Goal: Information Seeking & Learning: Check status

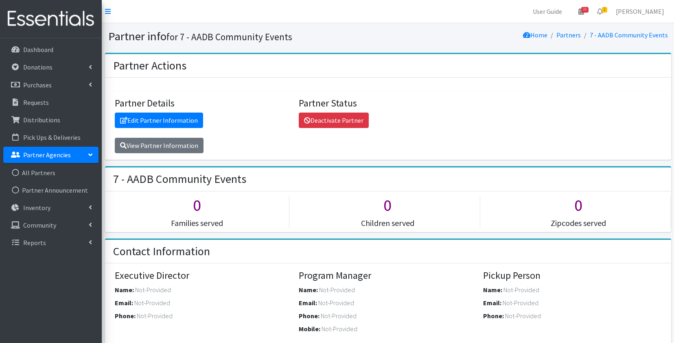
scroll to position [1013, 0]
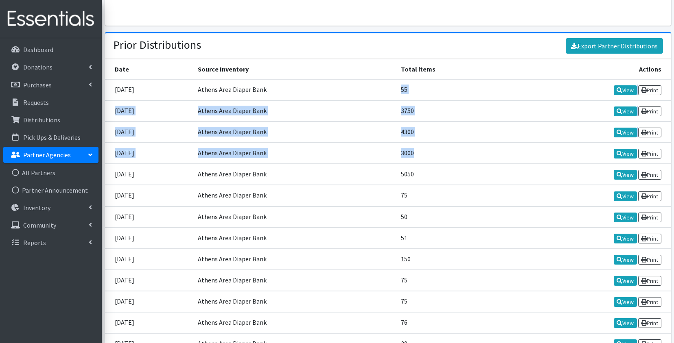
drag, startPoint x: 412, startPoint y: 81, endPoint x: 419, endPoint y: 153, distance: 72.4
click at [435, 155] on td "3000" at bounding box center [453, 153] width 115 height 21
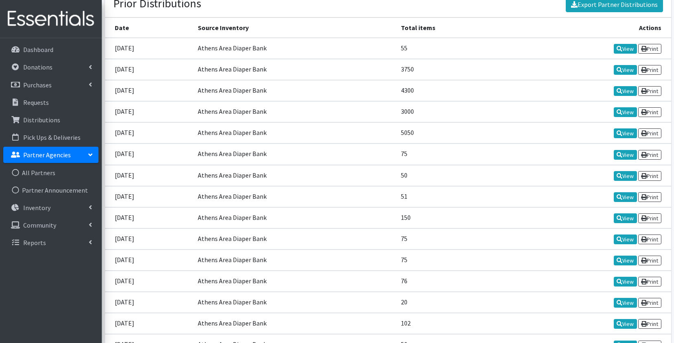
scroll to position [1056, 0]
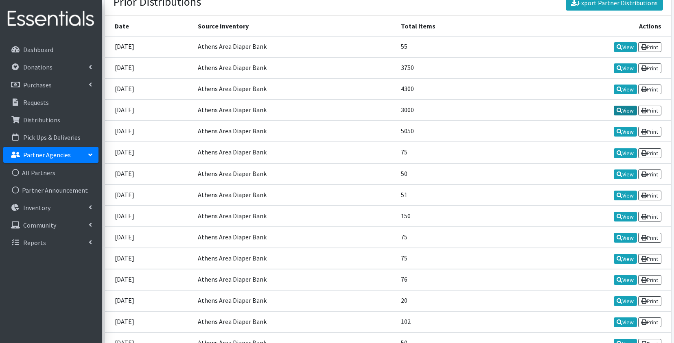
click at [619, 108] on icon at bounding box center [620, 111] width 6 height 6
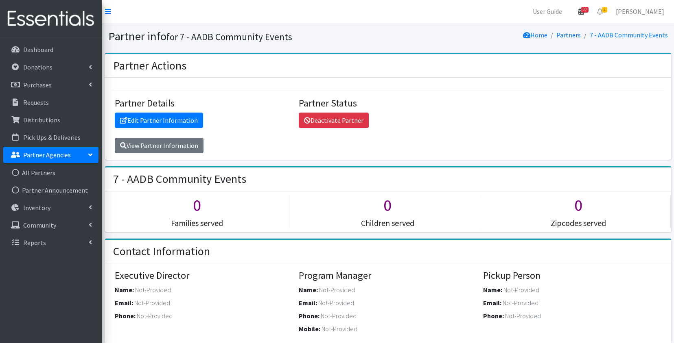
scroll to position [0, 0]
click at [587, 13] on span "30" at bounding box center [584, 10] width 7 height 6
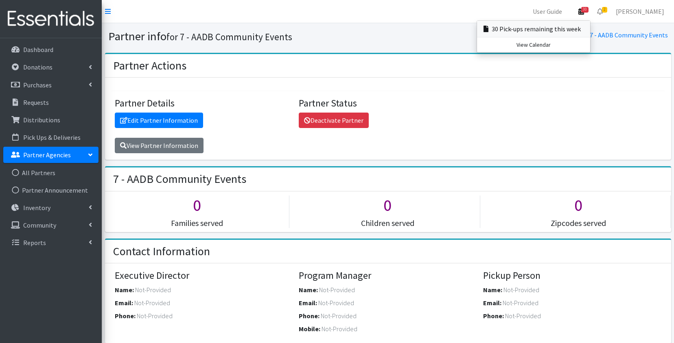
click at [567, 33] on link "30 Pick-ups remaining this week" at bounding box center [533, 29] width 113 height 16
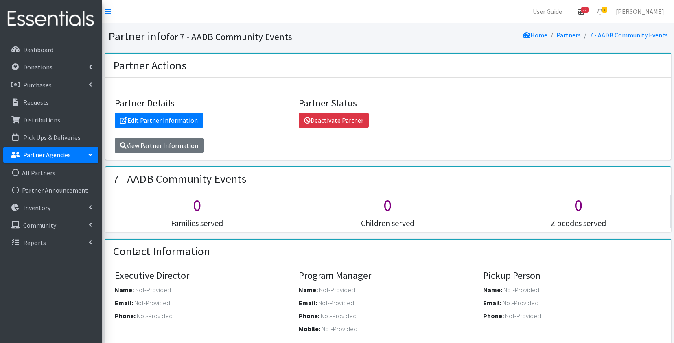
click at [586, 9] on span "30" at bounding box center [584, 10] width 7 height 6
click at [551, 44] on link "View Calendar" at bounding box center [533, 44] width 113 height 15
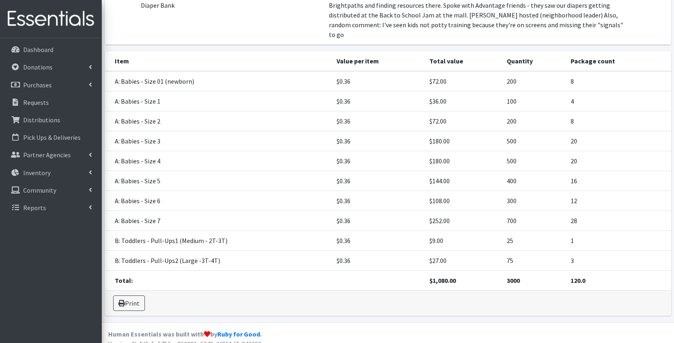
scroll to position [111, 0]
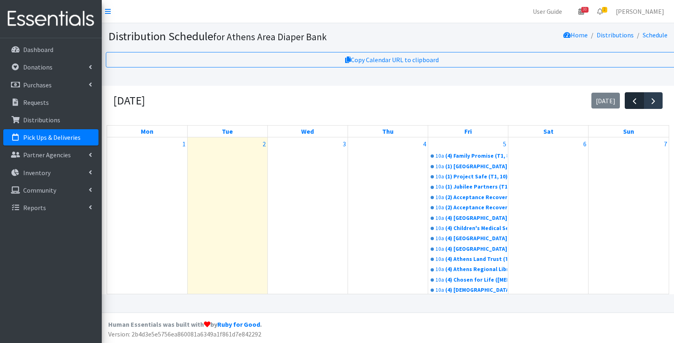
click at [640, 104] on button "button" at bounding box center [634, 100] width 19 height 17
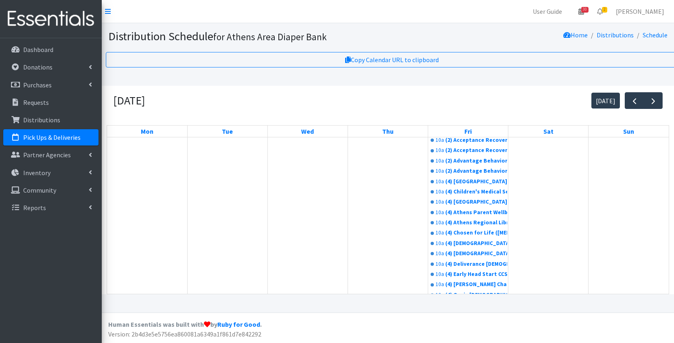
scroll to position [37, 0]
click at [485, 145] on link "10a (2) Acceptance Recovery Center - Mixed Type: (T1, 20 children total; 5 S ; …" at bounding box center [468, 140] width 78 height 10
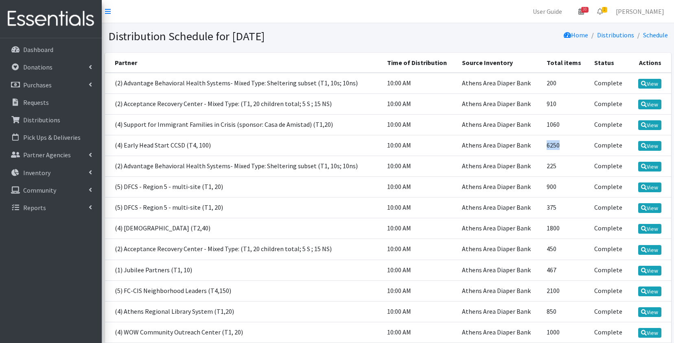
drag, startPoint x: 567, startPoint y: 147, endPoint x: 546, endPoint y: 147, distance: 21.2
click at [546, 147] on td "6250" at bounding box center [566, 145] width 48 height 21
copy td "6250"
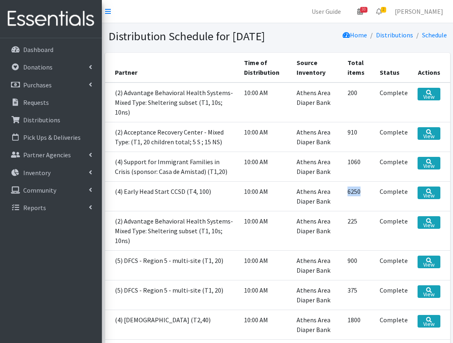
click at [337, 229] on td "Athens Area Diaper Bank" at bounding box center [316, 230] width 51 height 39
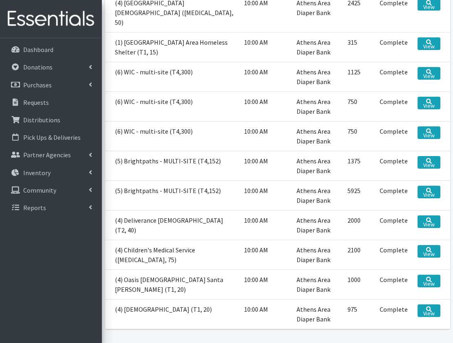
scroll to position [685, 0]
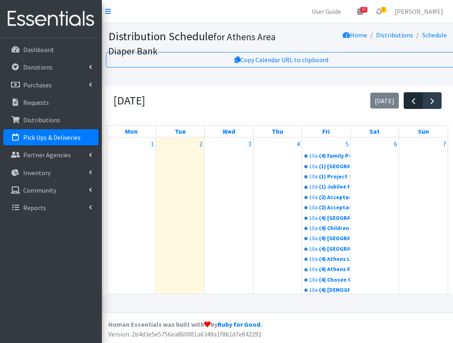
click at [413, 99] on span "button" at bounding box center [413, 101] width 10 height 10
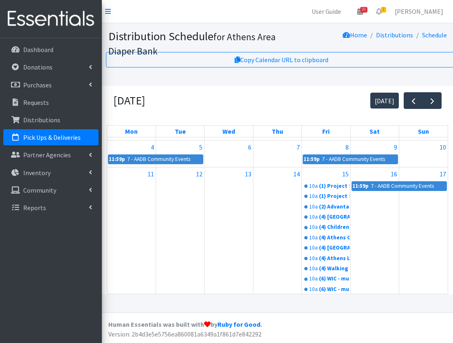
scroll to position [334, 0]
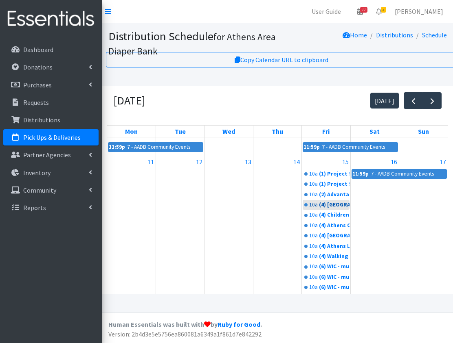
click at [331, 209] on div "(4) [GEOGRAPHIC_DATA]-Oconee CASA (T2, 40)" at bounding box center [334, 205] width 30 height 8
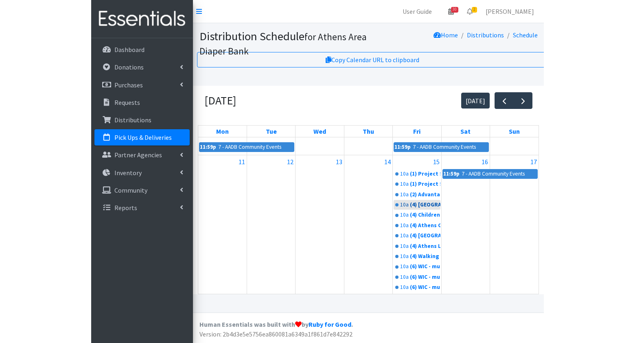
scroll to position [340, 0]
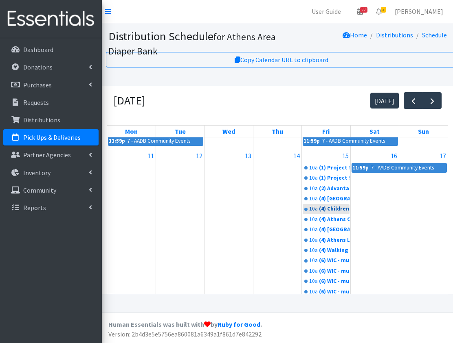
click at [319, 213] on div "(4) Children's Medical Service ([MEDICAL_DATA], 75)" at bounding box center [334, 209] width 30 height 8
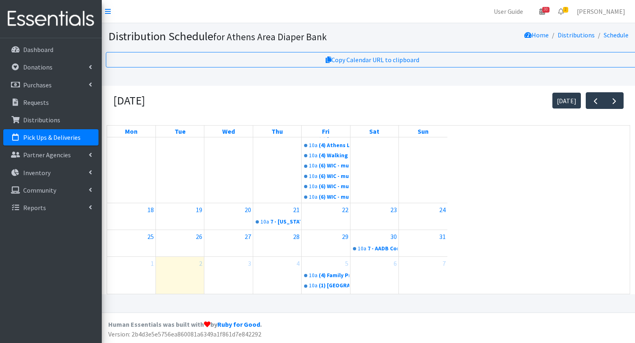
scroll to position [438, 0]
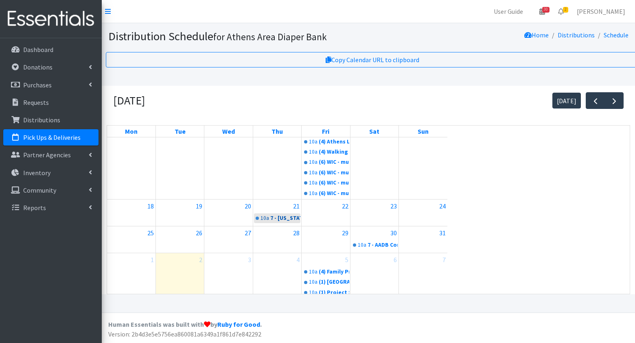
click at [274, 223] on div "7 - Georgia TANF Program" at bounding box center [285, 218] width 30 height 8
click at [382, 249] on div "7 - AADB Community Events" at bounding box center [383, 245] width 30 height 8
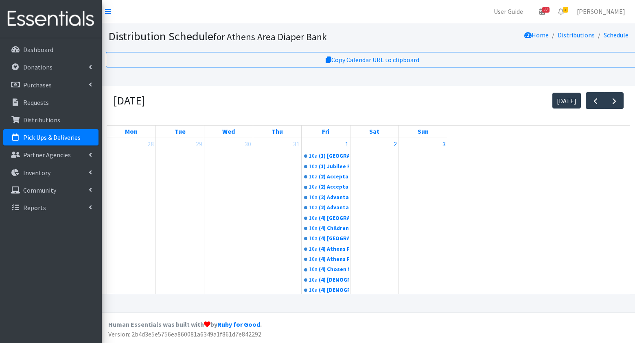
scroll to position [0, 0]
click at [452, 101] on span "button" at bounding box center [596, 101] width 10 height 10
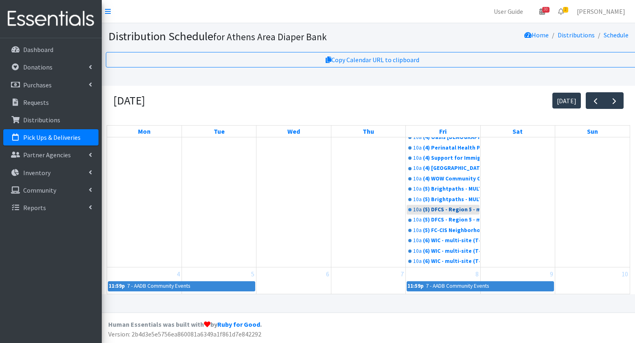
scroll to position [730, 0]
click at [452, 119] on div "July 2025 today Mon Tue Wed Thu Fri Sat Sun 30 1 2 3 4 5 6 7 8 9 10 11 10a (1) …" at bounding box center [368, 190] width 533 height 209
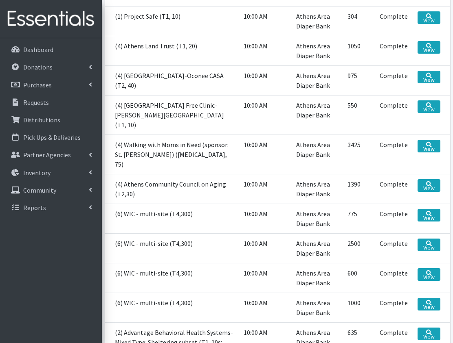
scroll to position [135, 0]
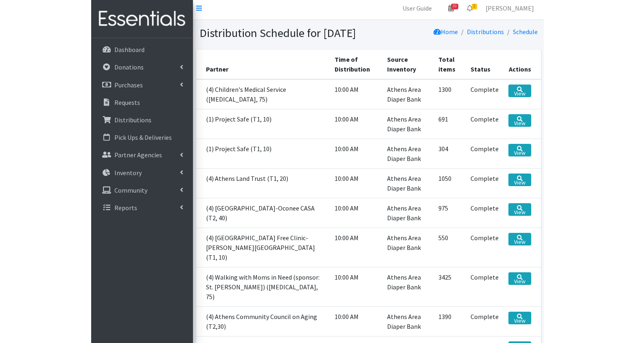
scroll to position [4, 0]
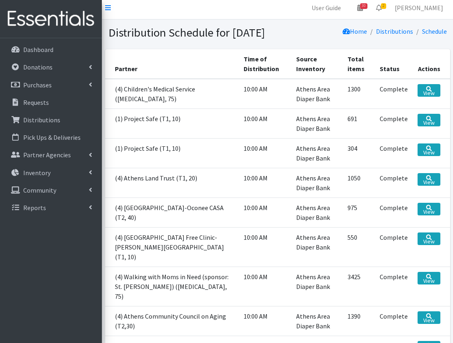
click at [362, 228] on td "975" at bounding box center [358, 213] width 32 height 30
